Goal: Information Seeking & Learning: Find specific fact

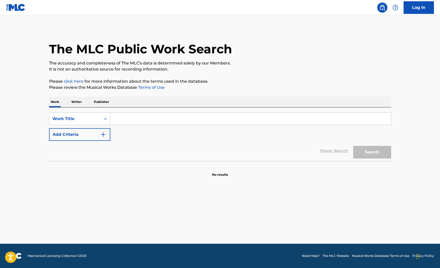
click at [143, 113] on input "Search Form" at bounding box center [250, 119] width 280 height 12
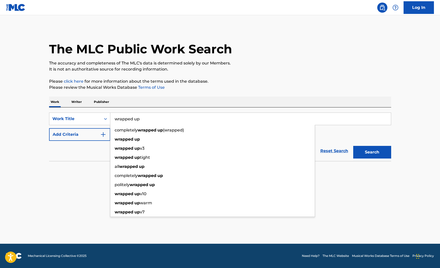
type input "wrapped up"
click at [91, 156] on div "Reset Search Search" at bounding box center [220, 151] width 342 height 20
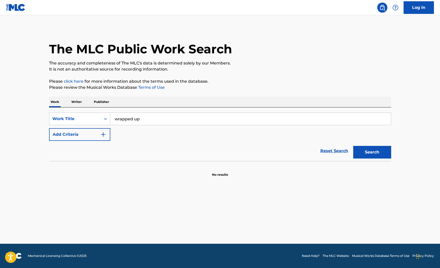
click at [101, 137] on img "Search Form" at bounding box center [103, 134] width 6 height 6
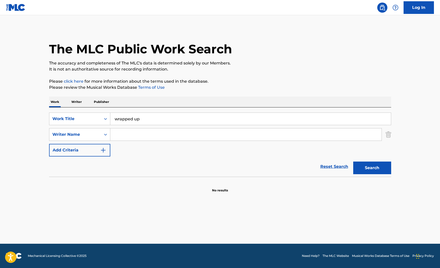
click at [147, 134] on input "Search Form" at bounding box center [245, 134] width 271 height 12
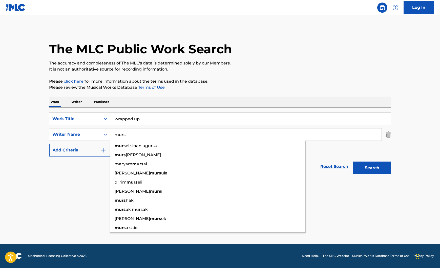
type input "murs"
click at [353, 162] on button "Search" at bounding box center [372, 168] width 38 height 13
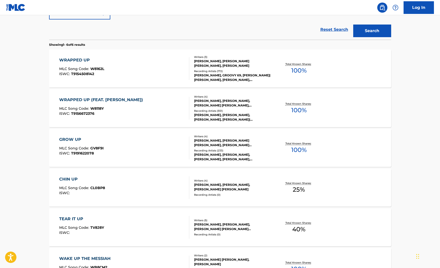
scroll to position [136, 0]
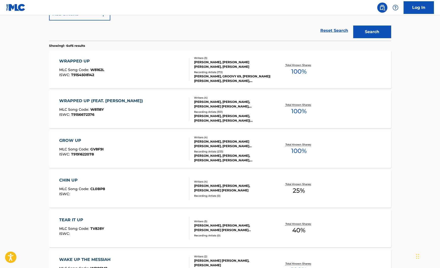
click at [123, 100] on div "WRAPPED UP (FEAT. [PERSON_NAME])" at bounding box center [102, 101] width 86 height 6
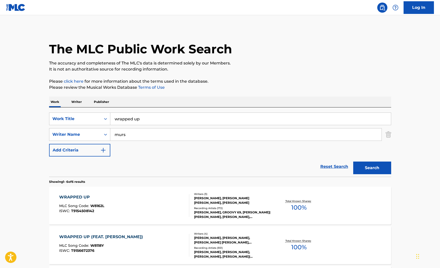
scroll to position [165, 0]
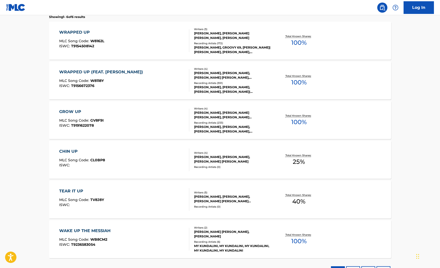
click at [105, 73] on div "WRAPPED UP (FEAT. [PERSON_NAME])" at bounding box center [102, 72] width 86 height 6
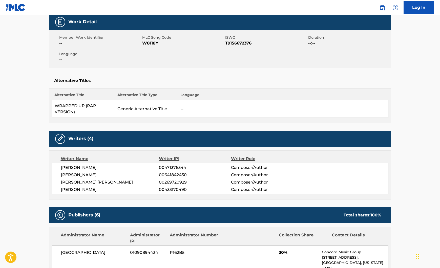
scroll to position [75, 0]
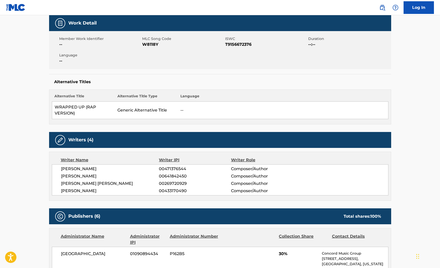
click at [150, 46] on span "W8118Y" at bounding box center [183, 44] width 82 height 6
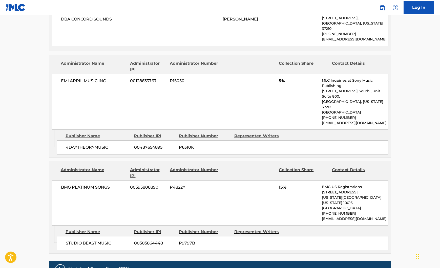
scroll to position [550, 0]
